Goal: Information Seeking & Learning: Learn about a topic

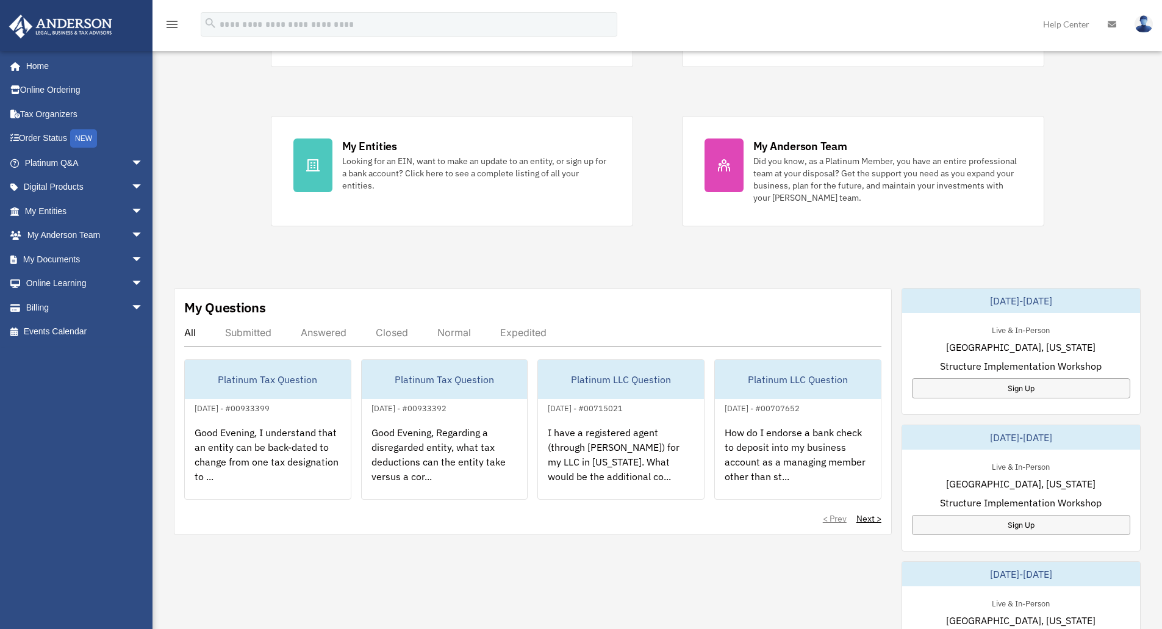
scroll to position [183, 0]
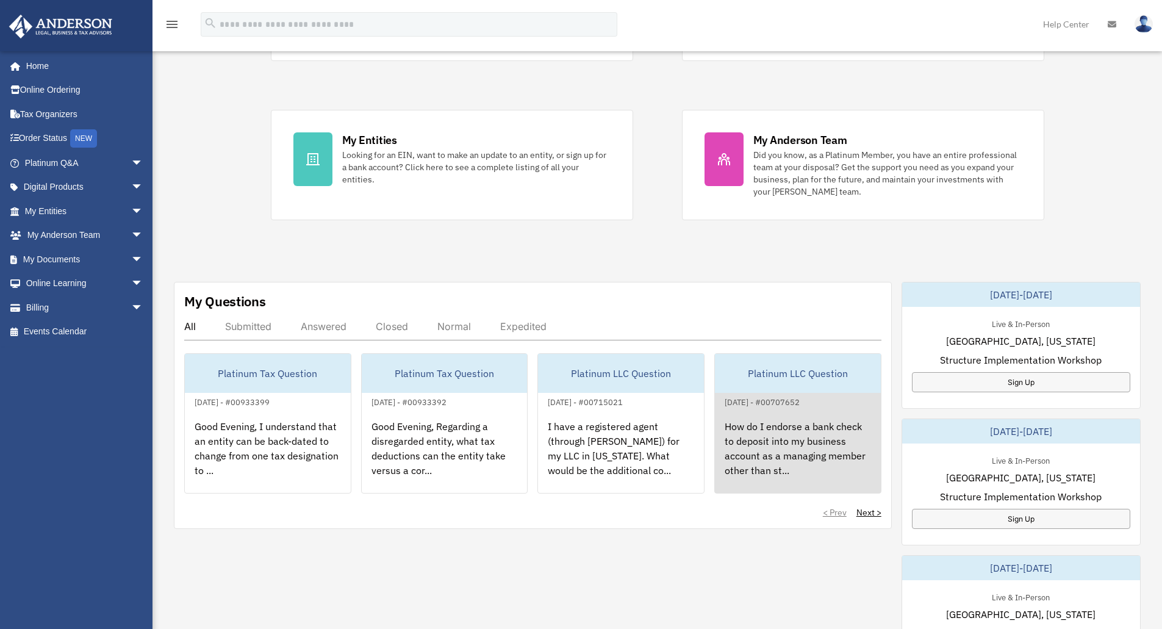
click at [795, 445] on div "How do I endorse a bank check to deposit into my business account as a managing…" at bounding box center [798, 456] width 166 height 95
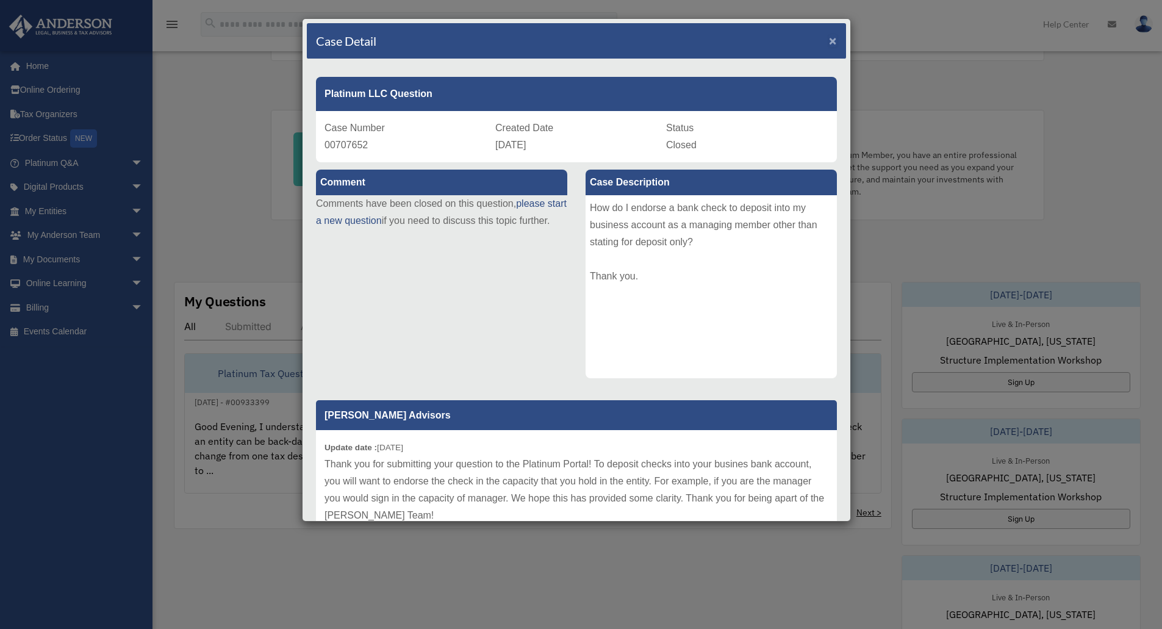
click at [829, 40] on span "×" at bounding box center [833, 41] width 8 height 14
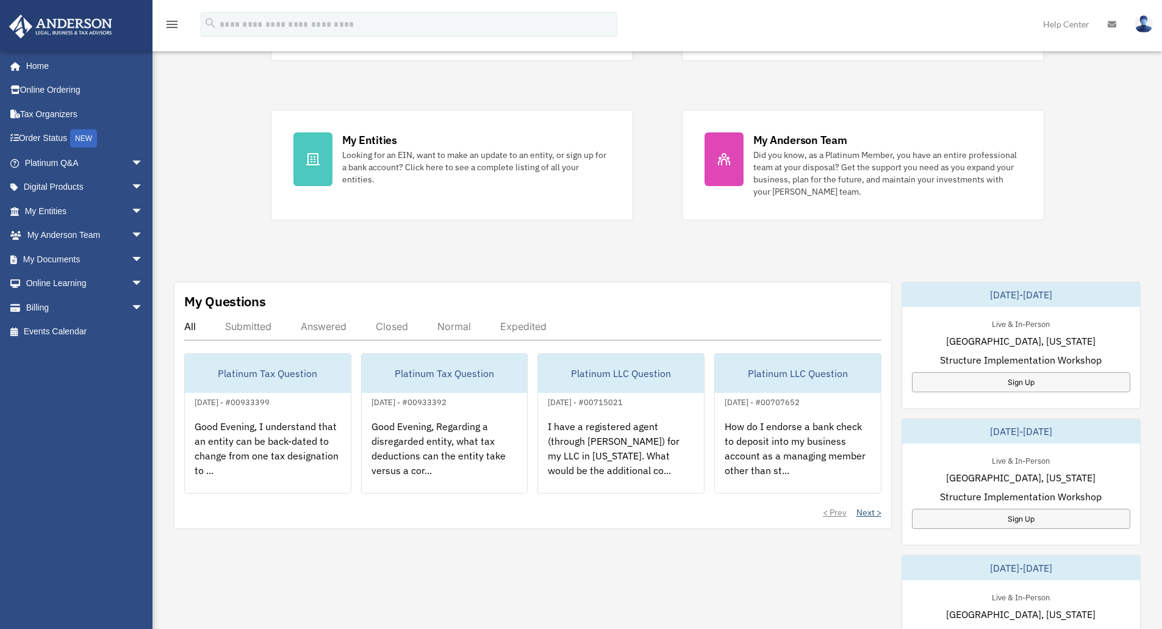
click at [870, 515] on link "Next >" at bounding box center [868, 512] width 25 height 12
click at [870, 513] on div "< Prev Next >" at bounding box center [532, 512] width 697 height 12
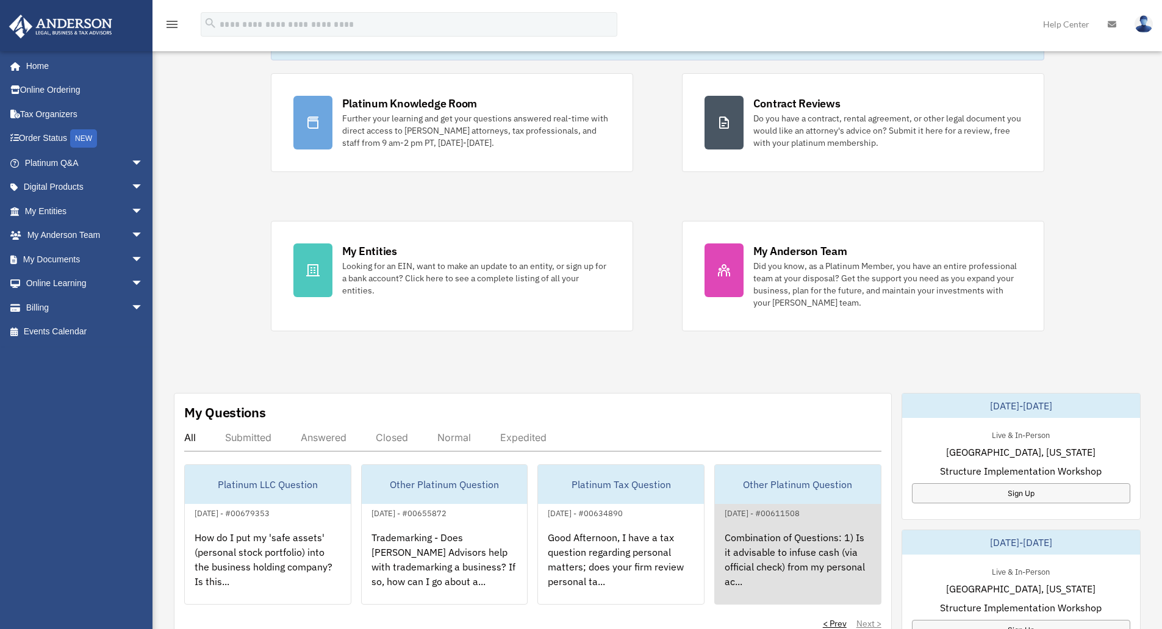
scroll to position [0, 0]
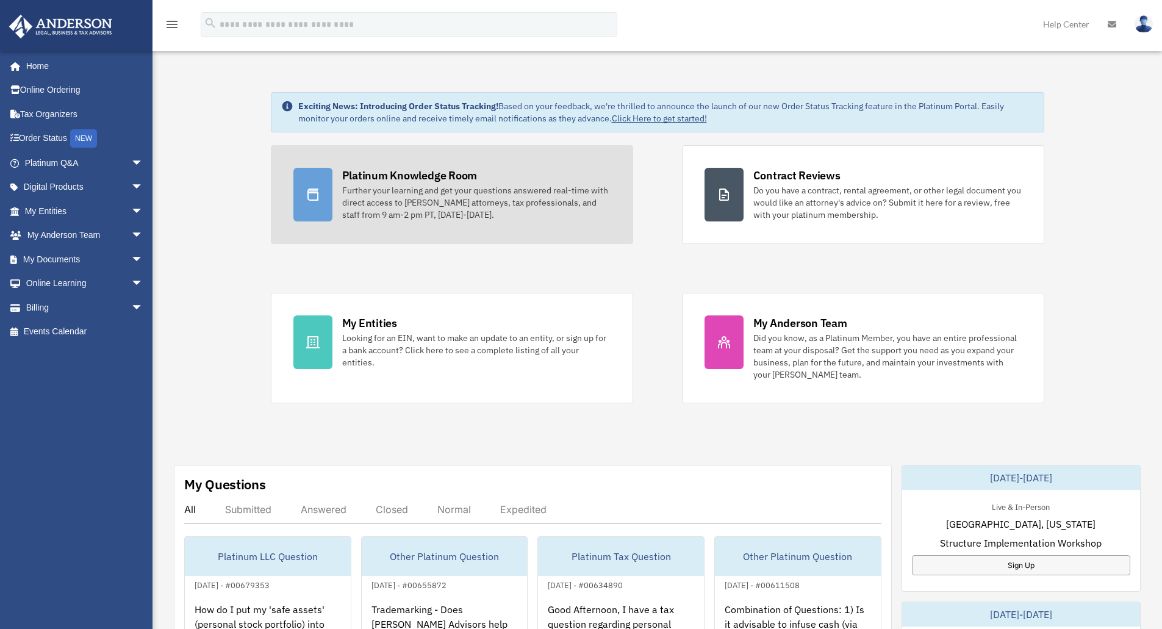
click at [396, 176] on div "Platinum Knowledge Room" at bounding box center [409, 175] width 135 height 15
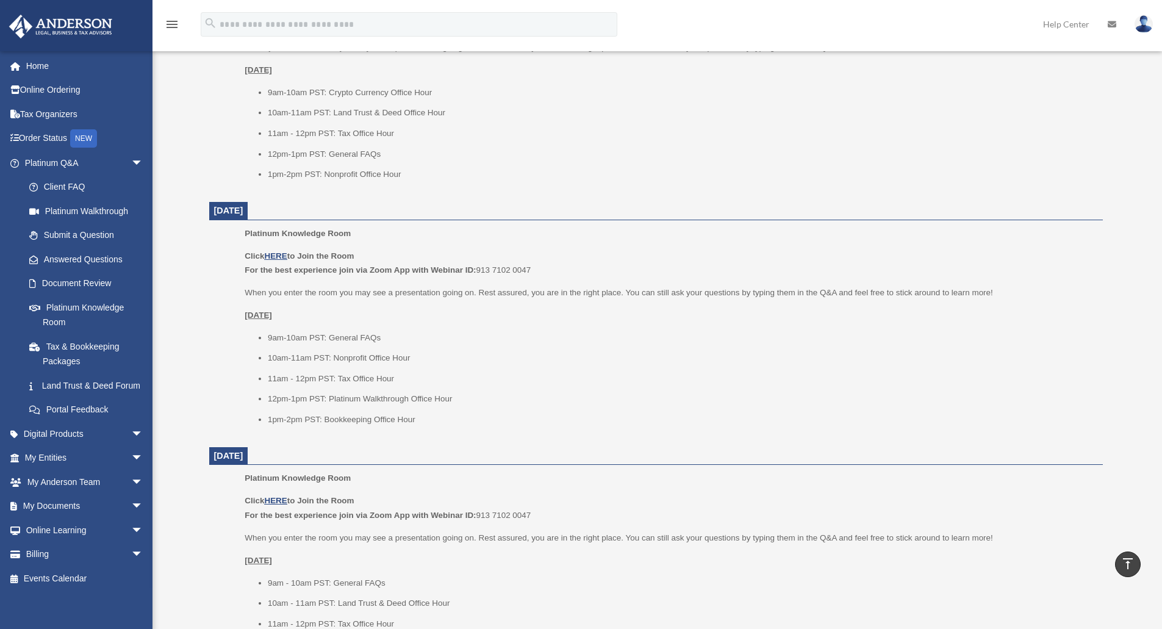
scroll to position [793, 0]
